Goal: Information Seeking & Learning: Learn about a topic

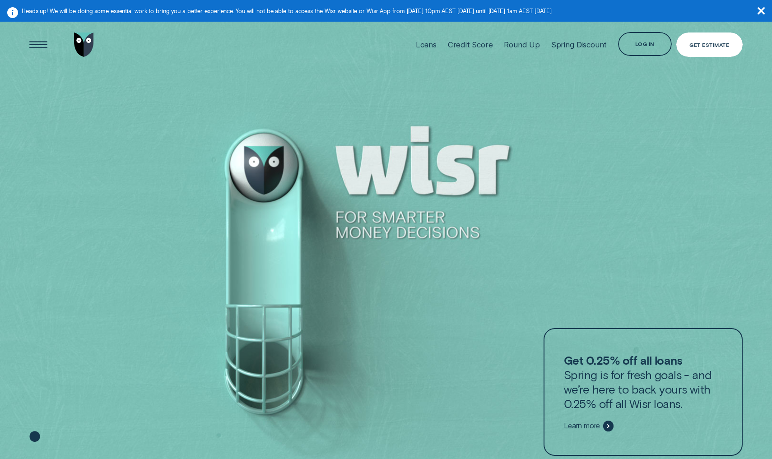
click at [714, 48] on div "Get Estimate" at bounding box center [709, 44] width 66 height 24
click at [700, 53] on div "Get Estimate" at bounding box center [709, 44] width 66 height 24
click at [648, 37] on div "Log in" at bounding box center [645, 44] width 54 height 24
click at [432, 47] on div "Loans" at bounding box center [426, 44] width 21 height 9
